Goal: Check status

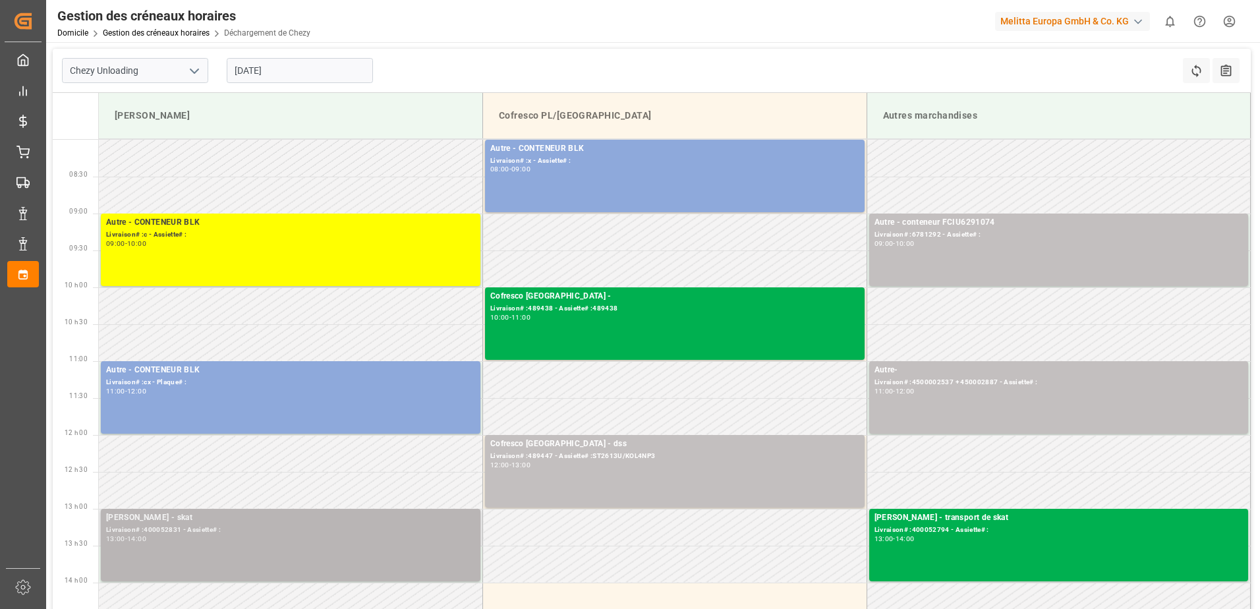
click at [266, 558] on div "[PERSON_NAME] - skat Livraison# :400052831 - Assiette# : 13:00 - 14:00" at bounding box center [290, 544] width 369 height 67
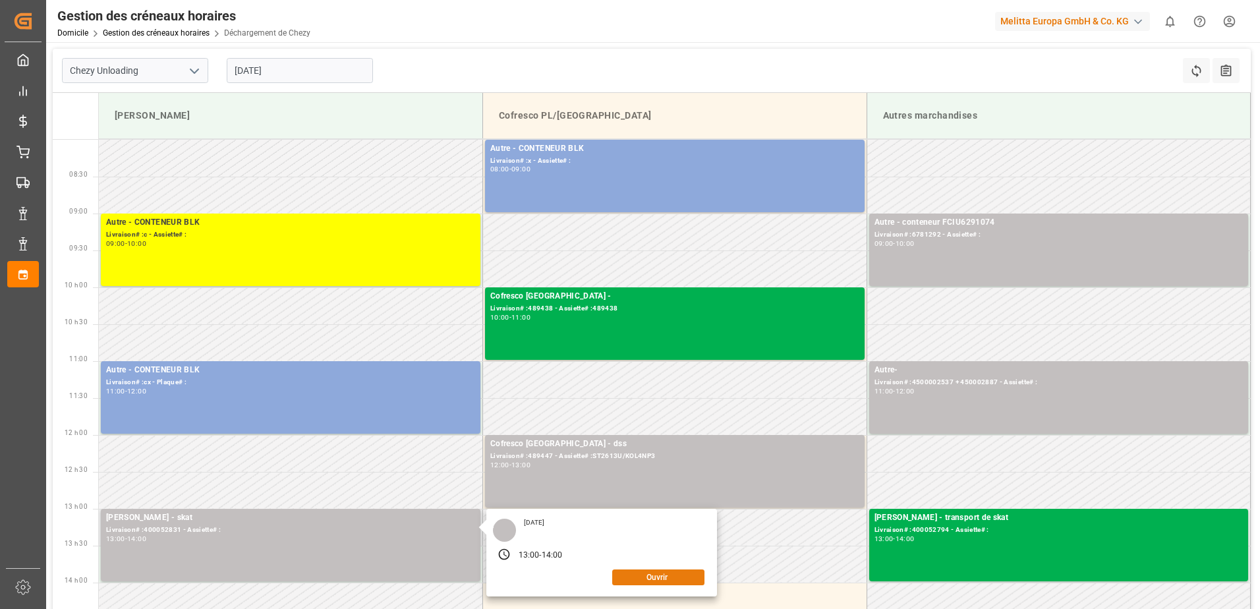
click at [648, 581] on button "Ouvrir" at bounding box center [658, 577] width 92 height 16
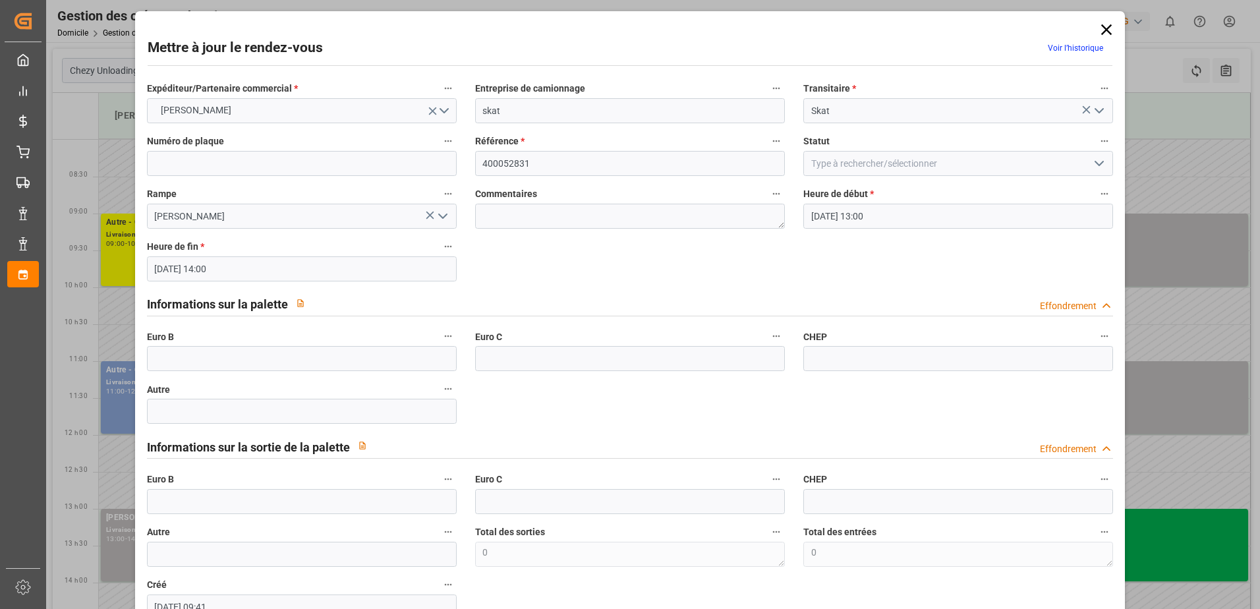
click at [1091, 164] on icon "Ouvrir le menu" at bounding box center [1099, 163] width 16 height 16
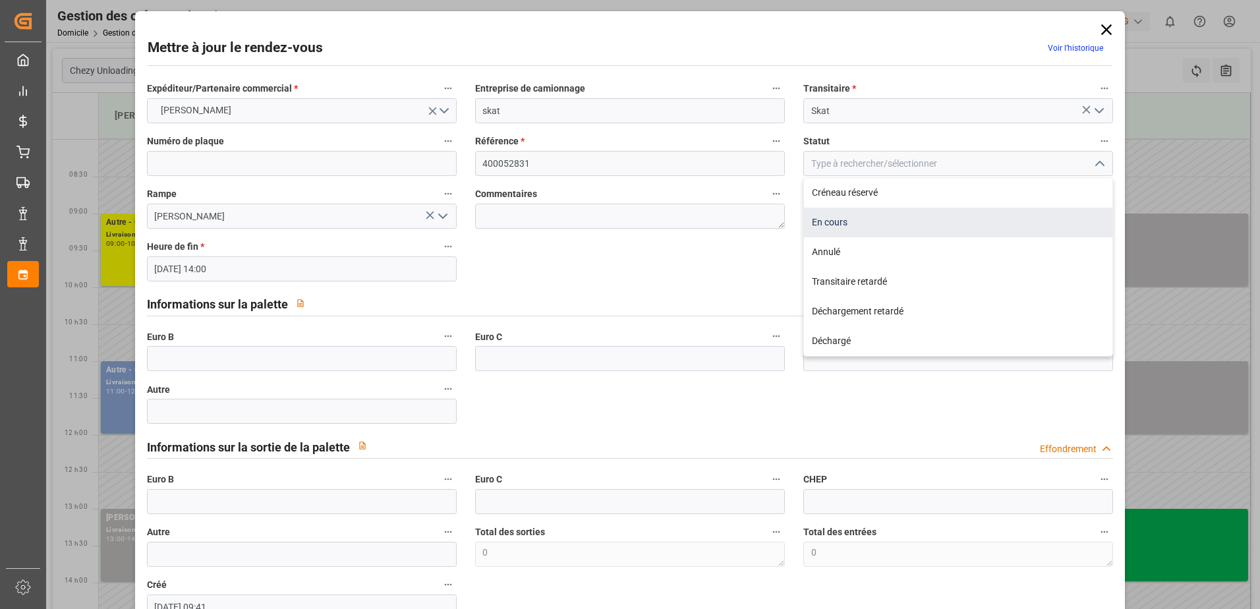
click at [841, 227] on div "En cours" at bounding box center [958, 223] width 308 height 30
type input "In Progress"
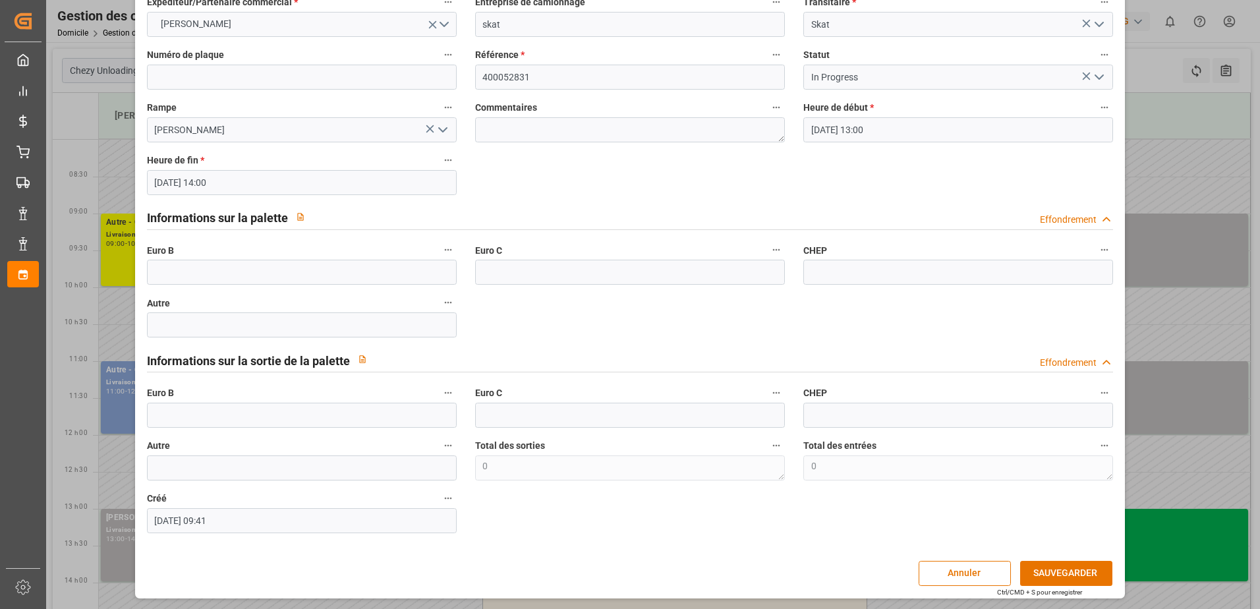
scroll to position [87, 0]
click at [1050, 570] on button "SAUVEGARDER" at bounding box center [1066, 572] width 92 height 25
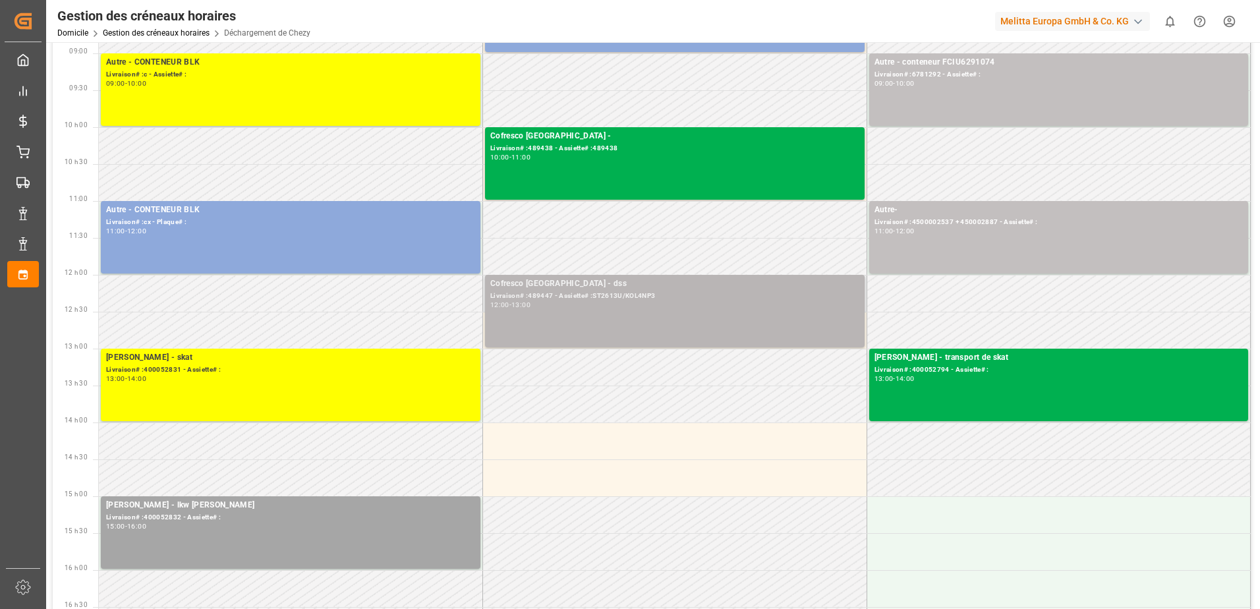
scroll to position [198, 0]
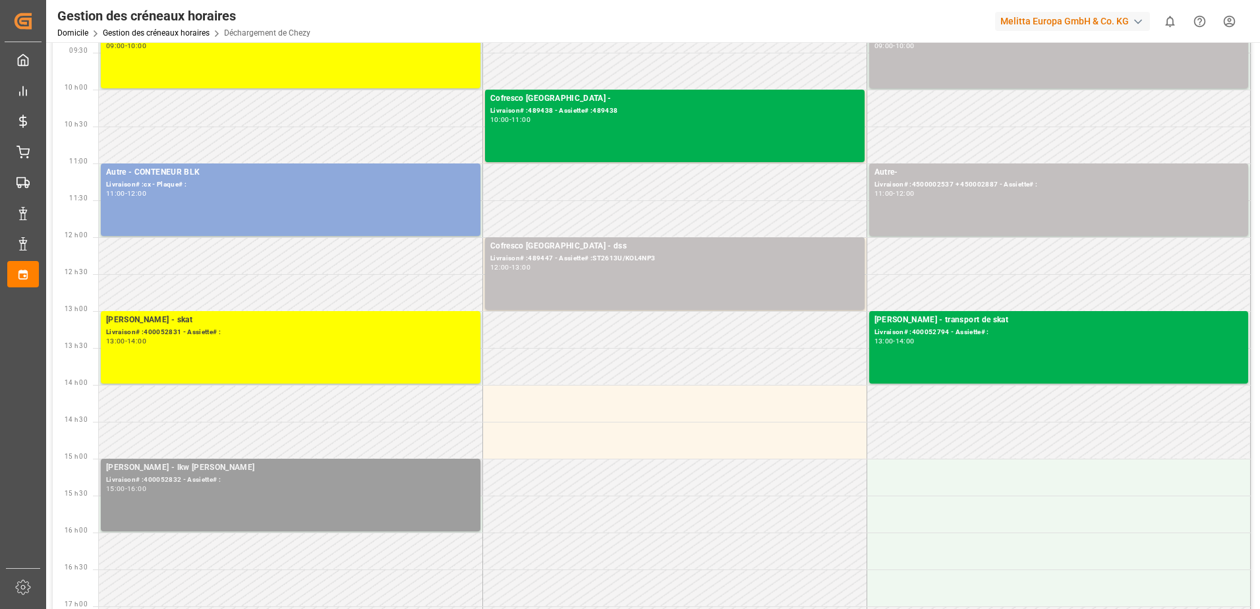
click at [331, 504] on div "[PERSON_NAME] - lkw [PERSON_NAME]# :400052832 - Assiette# : 15:00 - 16:00" at bounding box center [290, 494] width 369 height 67
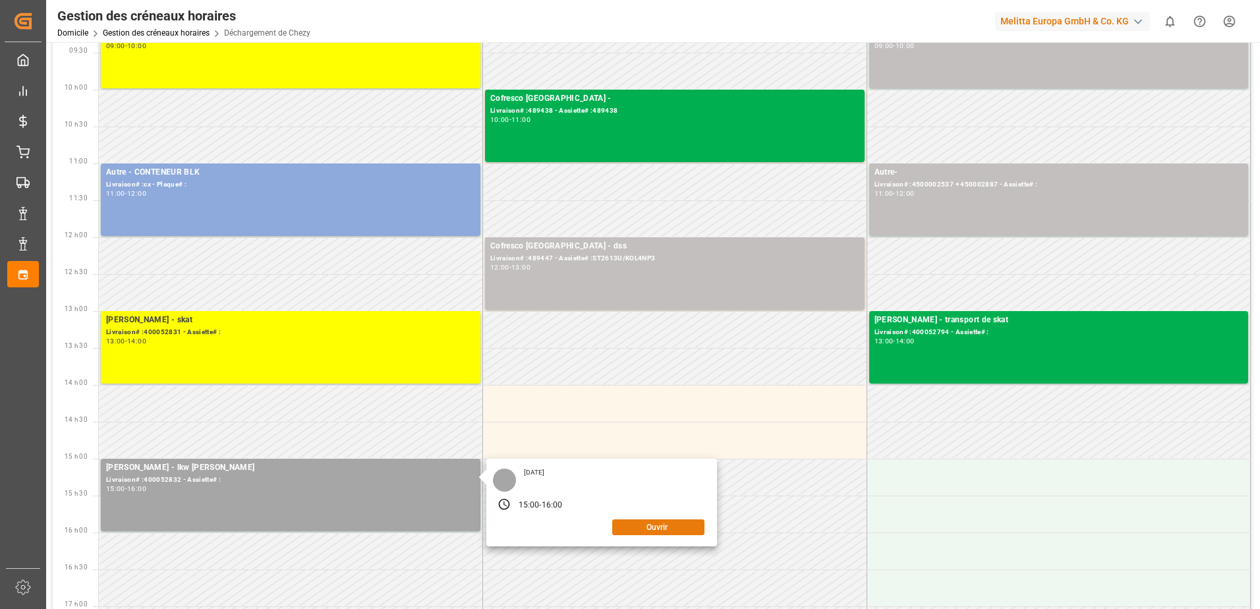
click at [682, 525] on button "Ouvrir" at bounding box center [658, 527] width 92 height 16
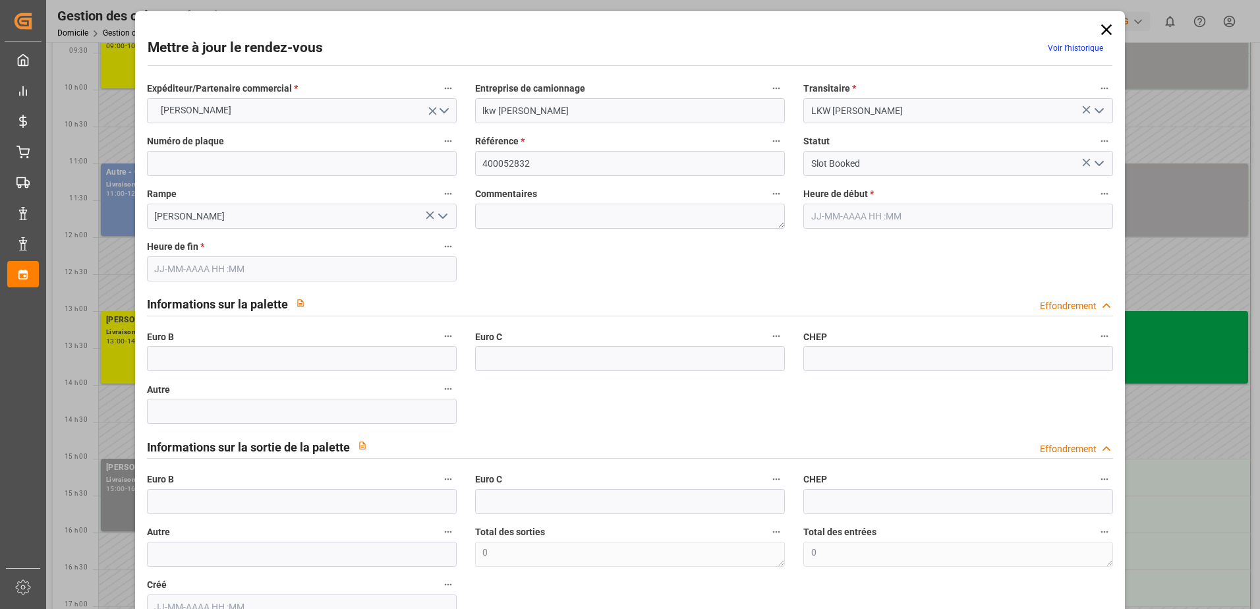
type input "[DATE] 15:00"
type input "[DATE] 16:00"
type input "[DATE] 11:31"
click at [1096, 163] on icon "Ouvrir le menu" at bounding box center [1099, 163] width 16 height 16
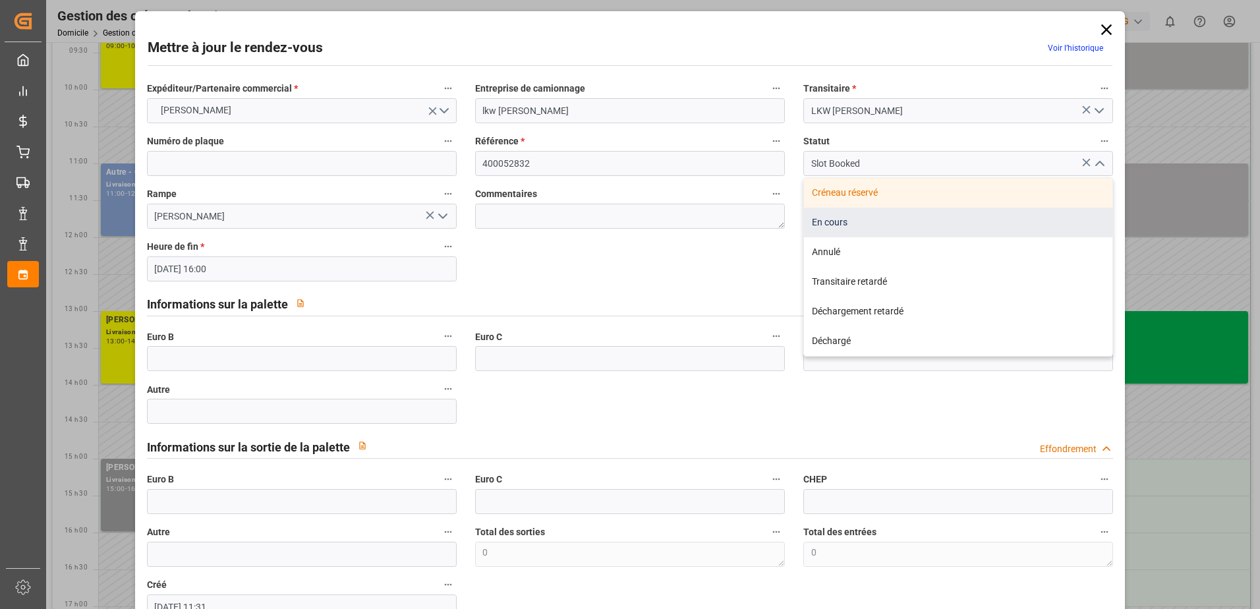
click at [831, 221] on div "En cours" at bounding box center [958, 223] width 308 height 30
type input "In Progress"
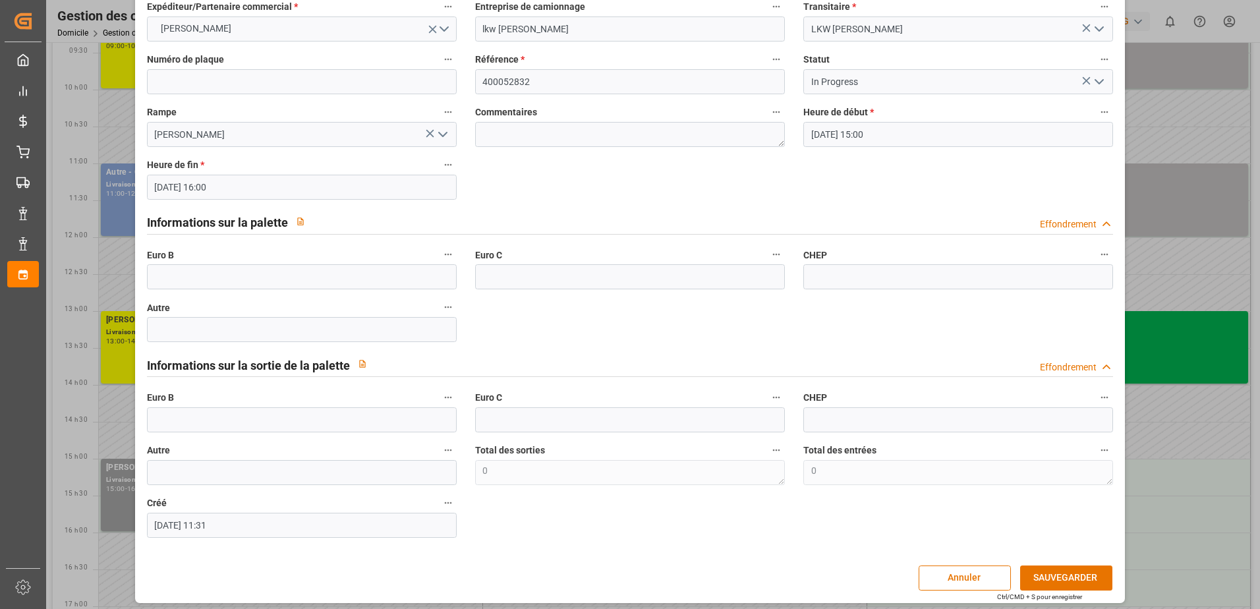
scroll to position [87, 0]
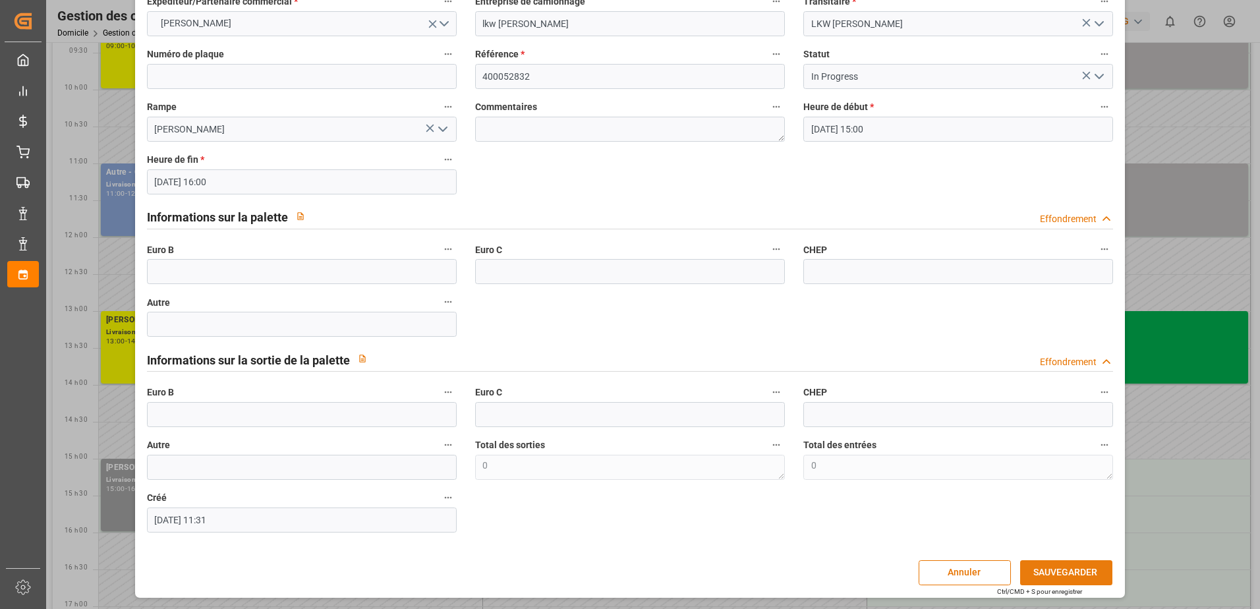
click at [1054, 569] on button "SAUVEGARDER" at bounding box center [1066, 572] width 92 height 25
